Goal: Information Seeking & Learning: Learn about a topic

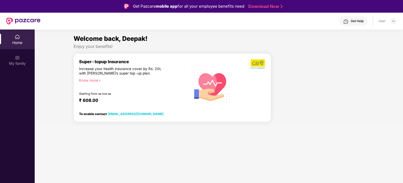
click at [51, 70] on div "Welcome back, Deepak! Enjoy your benefits! Super-topup Insurance Increase your …" at bounding box center [219, 80] width 372 height 92
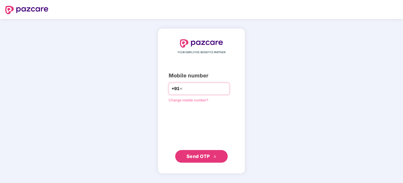
click at [202, 87] on input "number" at bounding box center [205, 88] width 43 height 8
type input "**********"
click at [197, 154] on span "Send OTP" at bounding box center [197, 156] width 23 height 6
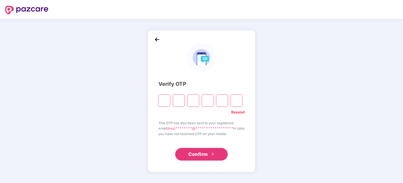
type input "*"
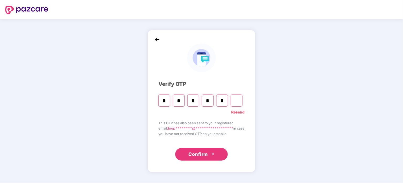
type input "*"
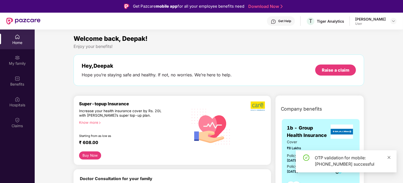
click at [388, 157] on icon "close" at bounding box center [389, 157] width 4 height 4
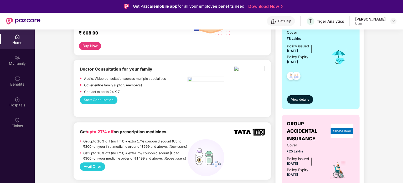
scroll to position [53, 0]
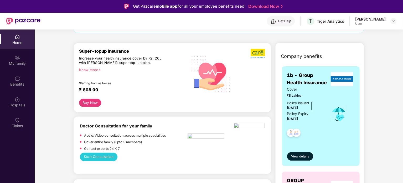
click at [294, 131] on img at bounding box center [296, 133] width 13 height 13
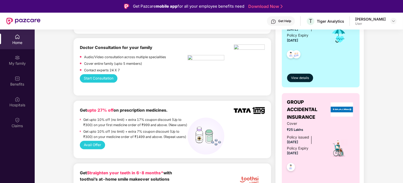
scroll to position [131, 0]
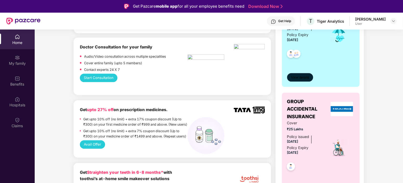
click at [300, 77] on span "View details" at bounding box center [300, 77] width 18 height 5
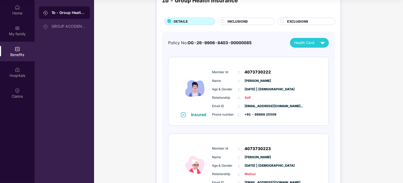
scroll to position [19, 0]
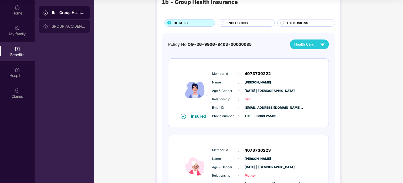
click at [66, 27] on div "GROUP ACCIDENTAL INSURANCE" at bounding box center [68, 26] width 34 height 4
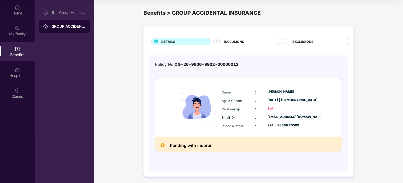
scroll to position [3, 0]
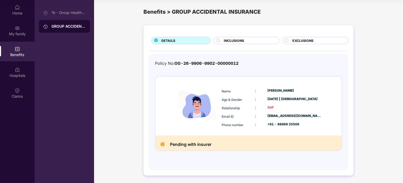
click at [234, 40] on span "INCLUSIONS" at bounding box center [234, 40] width 20 height 5
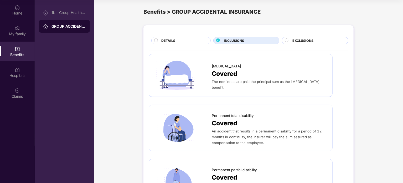
click at [184, 40] on div "DETAILS" at bounding box center [183, 41] width 49 height 6
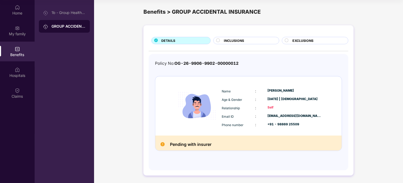
click at [238, 39] on span "INCLUSIONS" at bounding box center [234, 40] width 20 height 5
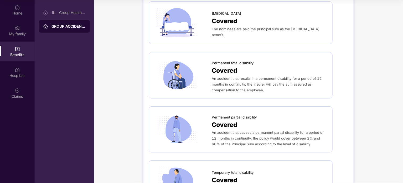
scroll to position [0, 0]
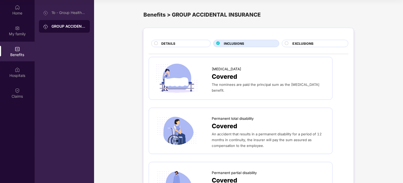
click at [313, 43] on span "EXCLUSIONS" at bounding box center [302, 43] width 21 height 5
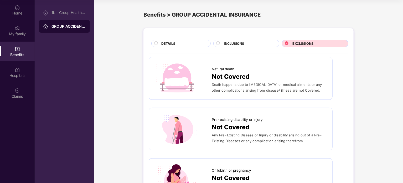
click at [175, 41] on div "DETAILS" at bounding box center [180, 43] width 59 height 7
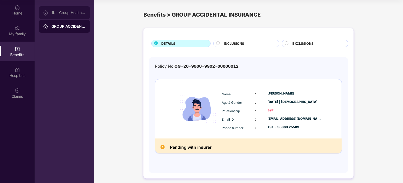
click at [72, 12] on div "1b - Group Health Insurance" at bounding box center [68, 13] width 34 height 4
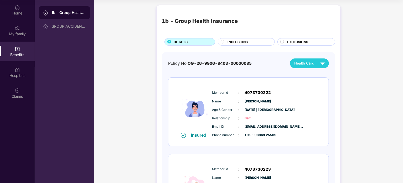
scroll to position [53, 0]
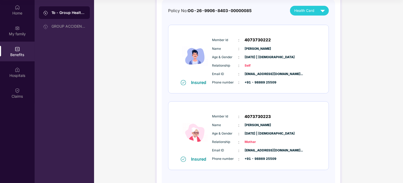
click at [252, 39] on span "4073730222" at bounding box center [258, 40] width 26 height 6
click at [316, 12] on div "Health Card" at bounding box center [310, 10] width 33 height 9
click at [312, 24] on div "Deepak Mehta" at bounding box center [310, 23] width 34 height 6
click at [318, 9] on img at bounding box center [322, 10] width 9 height 9
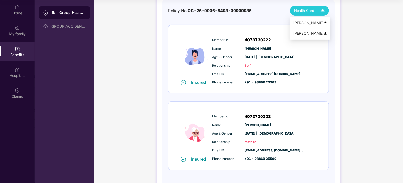
click at [302, 32] on div "Geeta Devi" at bounding box center [310, 33] width 34 height 6
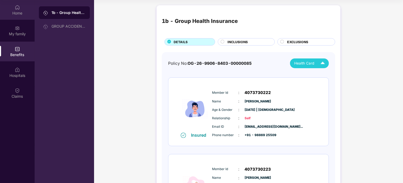
click at [12, 11] on div "Home" at bounding box center [17, 13] width 35 height 5
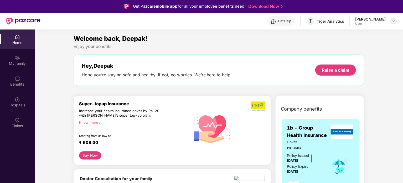
click at [392, 23] on img at bounding box center [393, 21] width 4 height 4
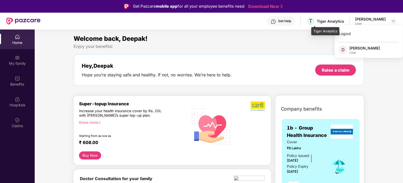
click at [328, 21] on div "Tiger Analytics" at bounding box center [330, 21] width 27 height 5
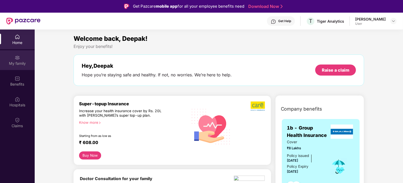
click at [16, 61] on div "My family" at bounding box center [17, 63] width 35 height 5
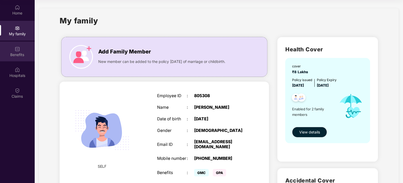
click at [15, 50] on img at bounding box center [17, 48] width 5 height 5
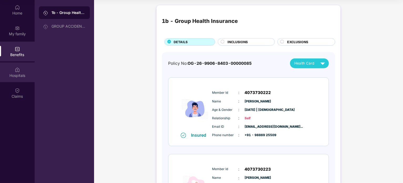
click at [14, 74] on div "Hospitals" at bounding box center [17, 75] width 35 height 5
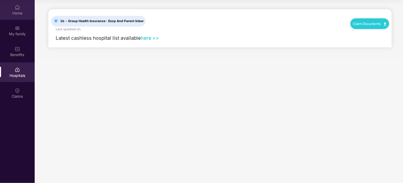
click at [20, 13] on div "Home" at bounding box center [17, 13] width 35 height 5
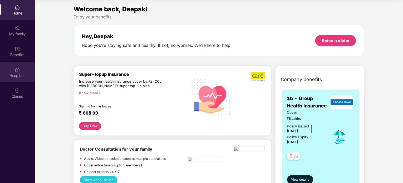
click at [15, 75] on div "Hospitals" at bounding box center [17, 75] width 35 height 5
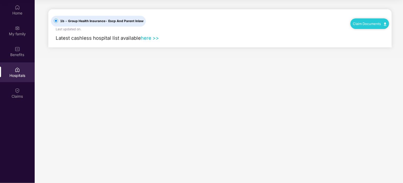
click at [381, 24] on link "Claim Documents" at bounding box center [369, 24] width 33 height 4
click at [366, 33] on link "Claim Form" at bounding box center [372, 32] width 34 height 11
click at [19, 90] on img at bounding box center [17, 90] width 5 height 5
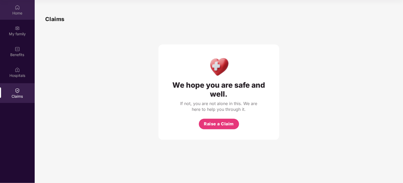
click at [19, 11] on div "Home" at bounding box center [17, 13] width 35 height 5
